Goal: Browse casually

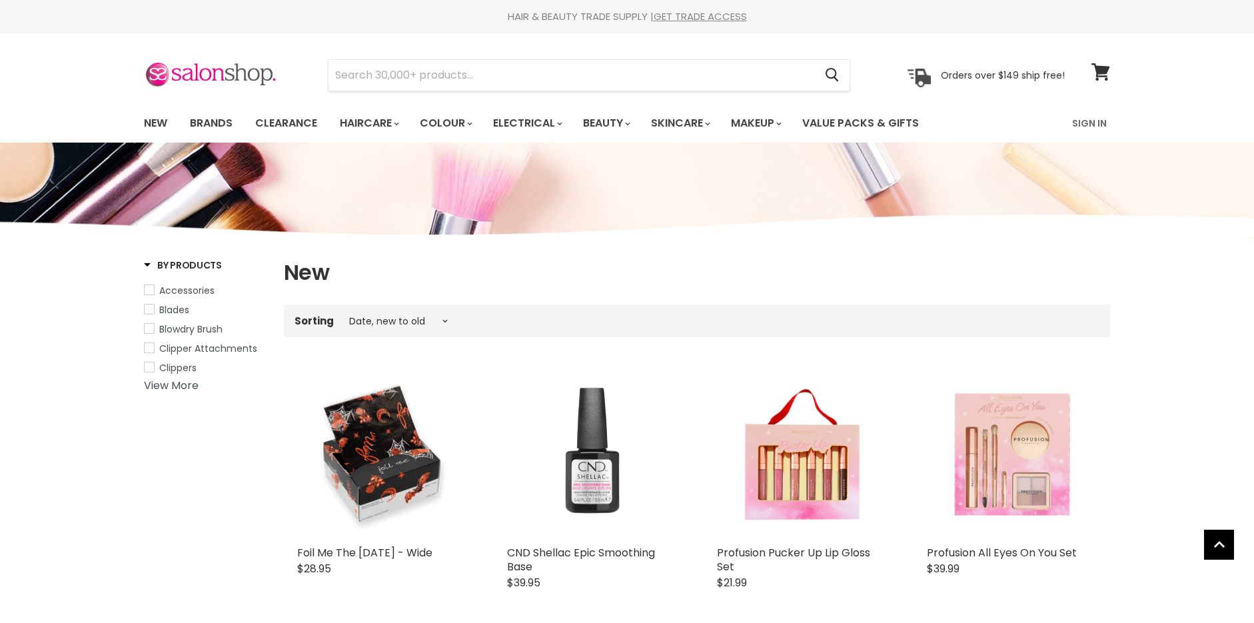
select select "created-descending"
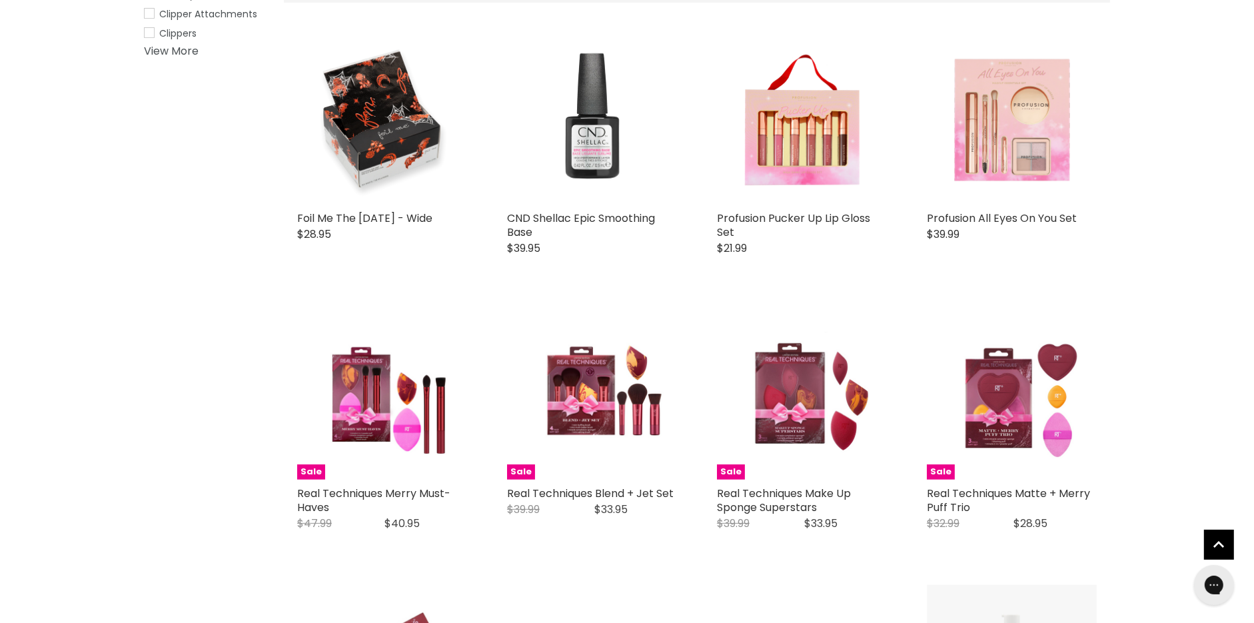
scroll to position [306, 0]
